Goal: Navigation & Orientation: Find specific page/section

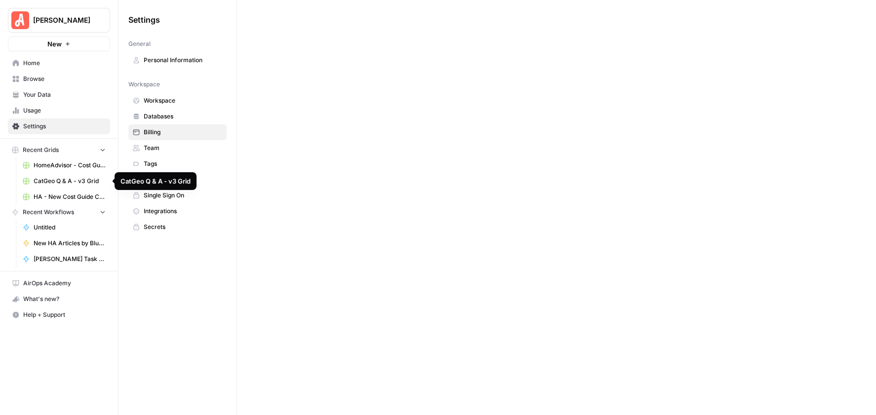
click at [57, 182] on span "CatGeo Q & A - v3 Grid" at bounding box center [70, 181] width 72 height 9
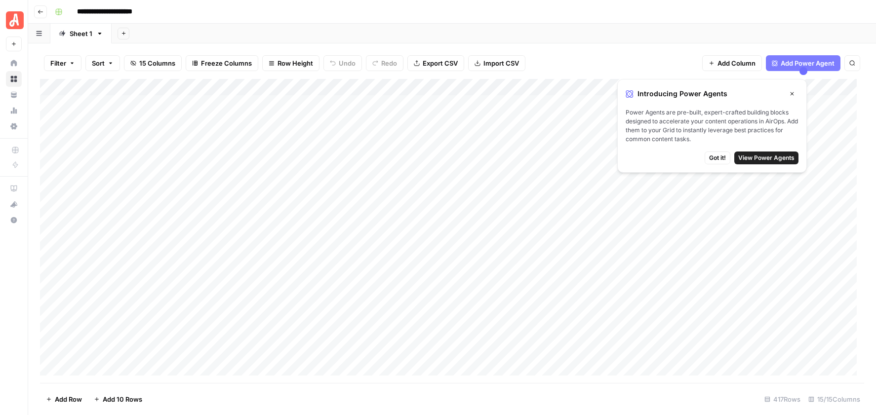
click at [794, 95] on icon "button" at bounding box center [792, 94] width 6 height 6
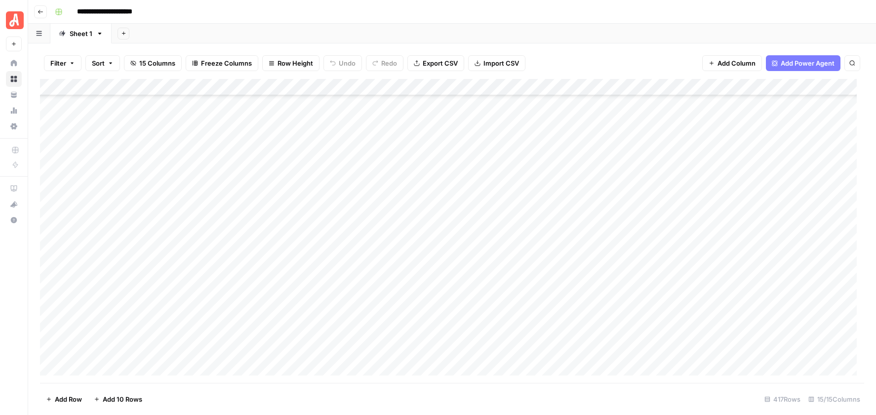
scroll to position [93, 0]
click at [36, 13] on button "Go back" at bounding box center [40, 11] width 13 height 13
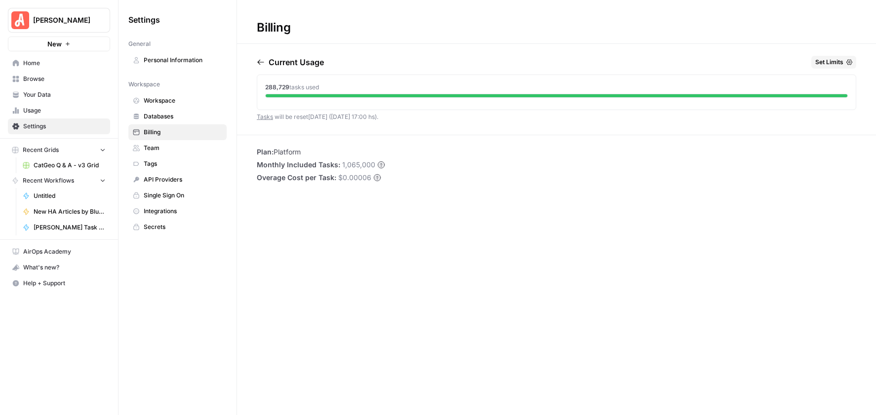
click at [30, 63] on span "Home" at bounding box center [64, 63] width 82 height 9
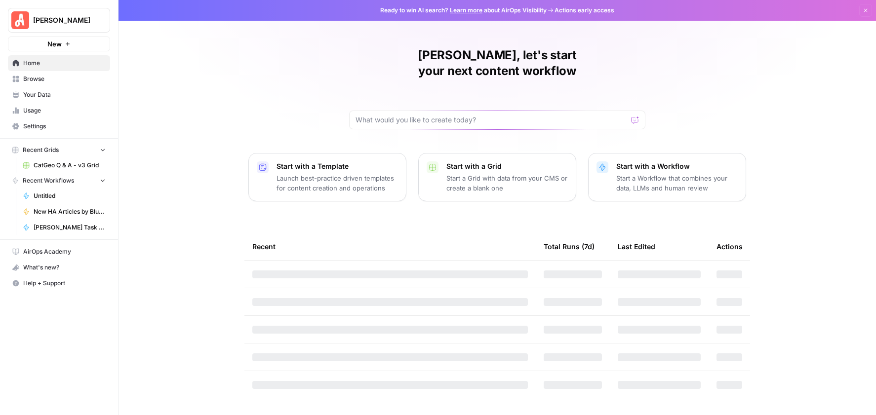
click at [45, 81] on span "Browse" at bounding box center [64, 79] width 82 height 9
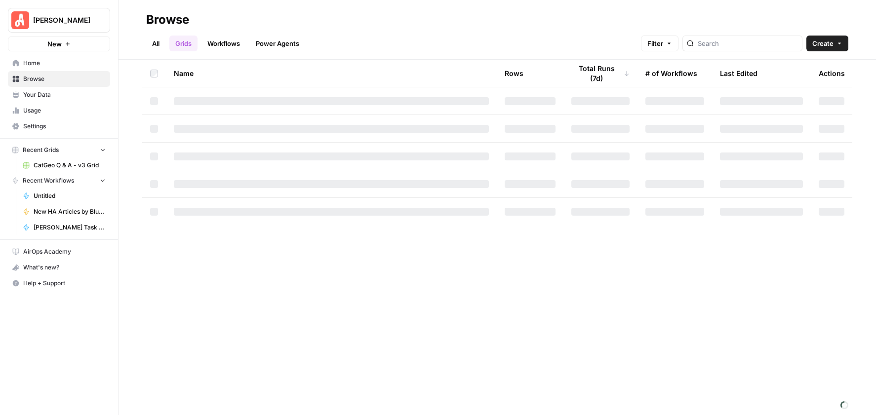
click at [224, 45] on link "Workflows" at bounding box center [224, 44] width 44 height 16
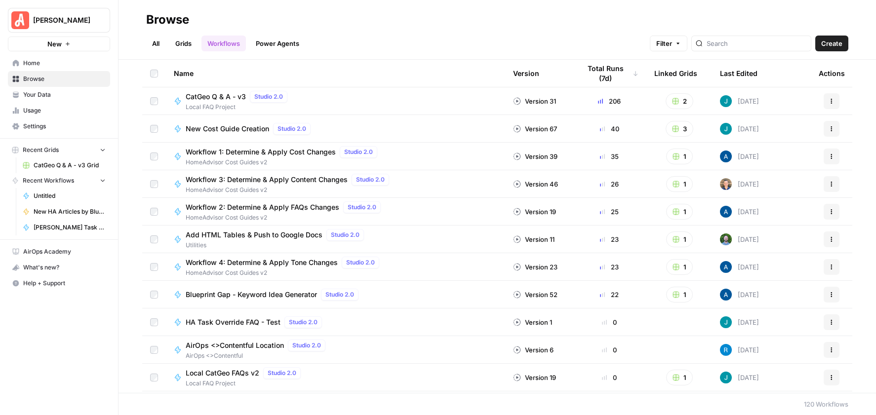
click at [179, 41] on link "Grids" at bounding box center [183, 44] width 28 height 16
